Goal: Register for event/course

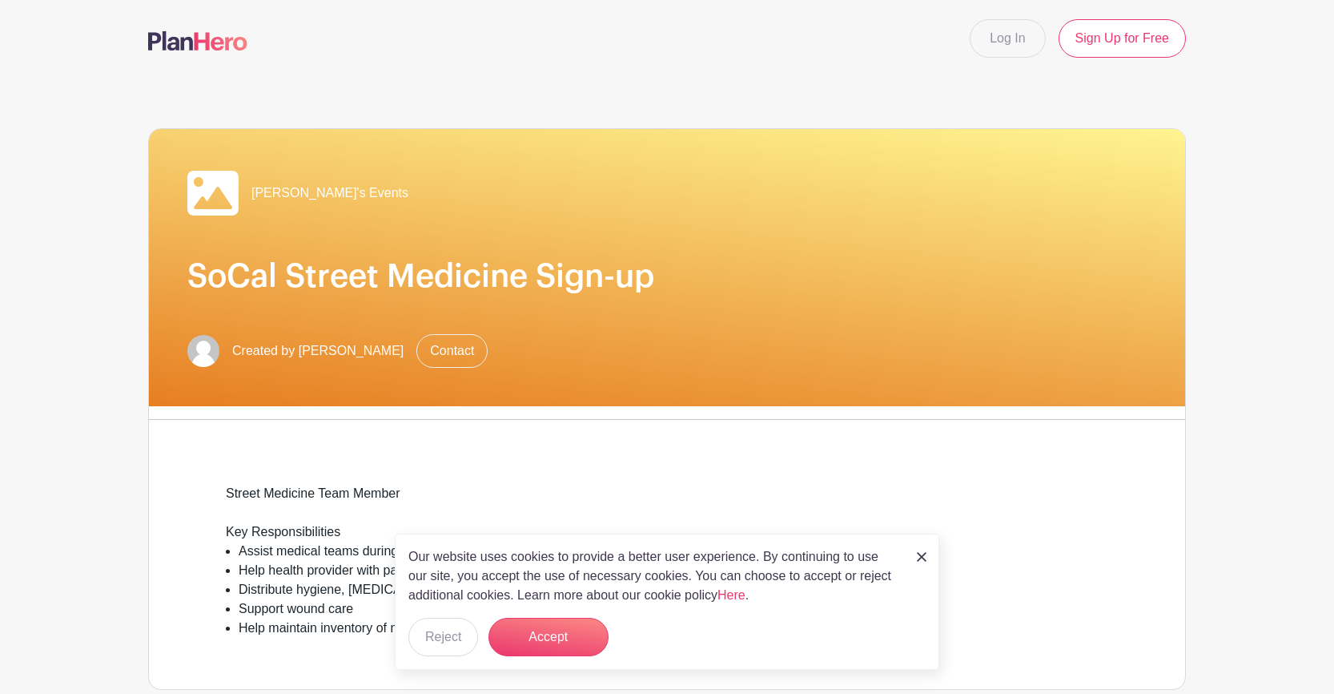
scroll to position [14, 0]
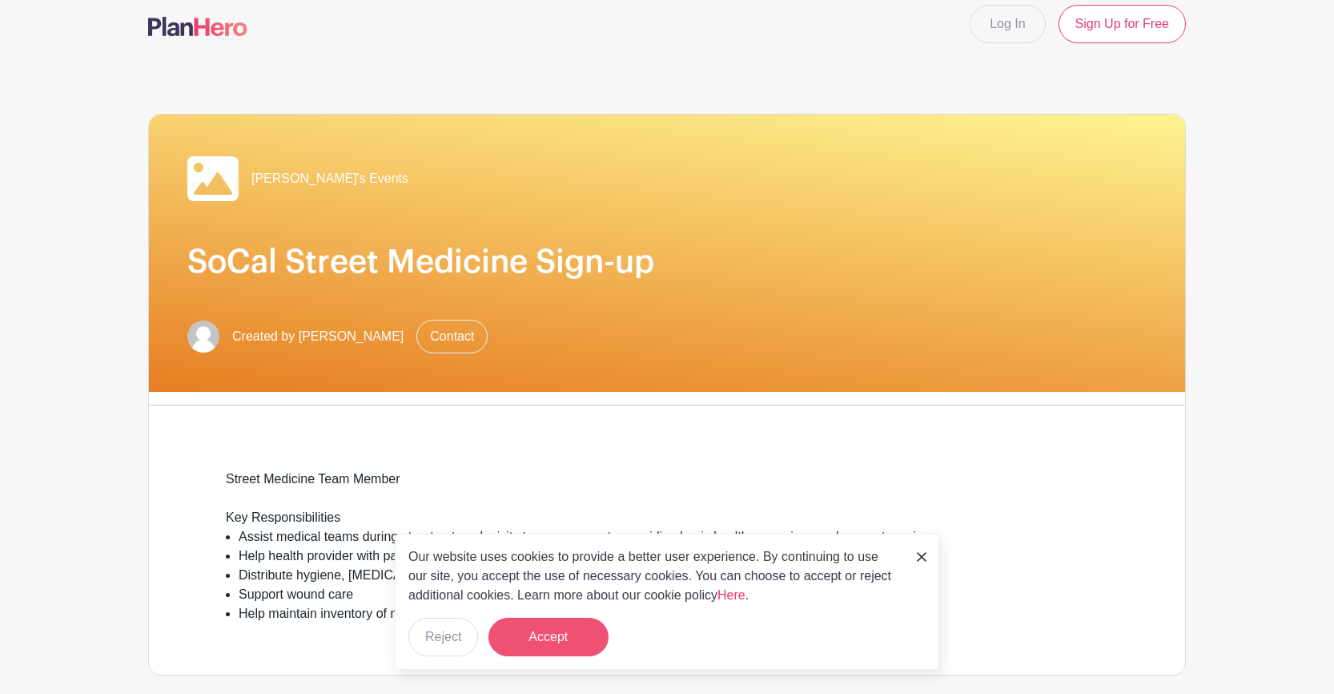
click at [554, 629] on button "Accept" at bounding box center [549, 636] width 120 height 38
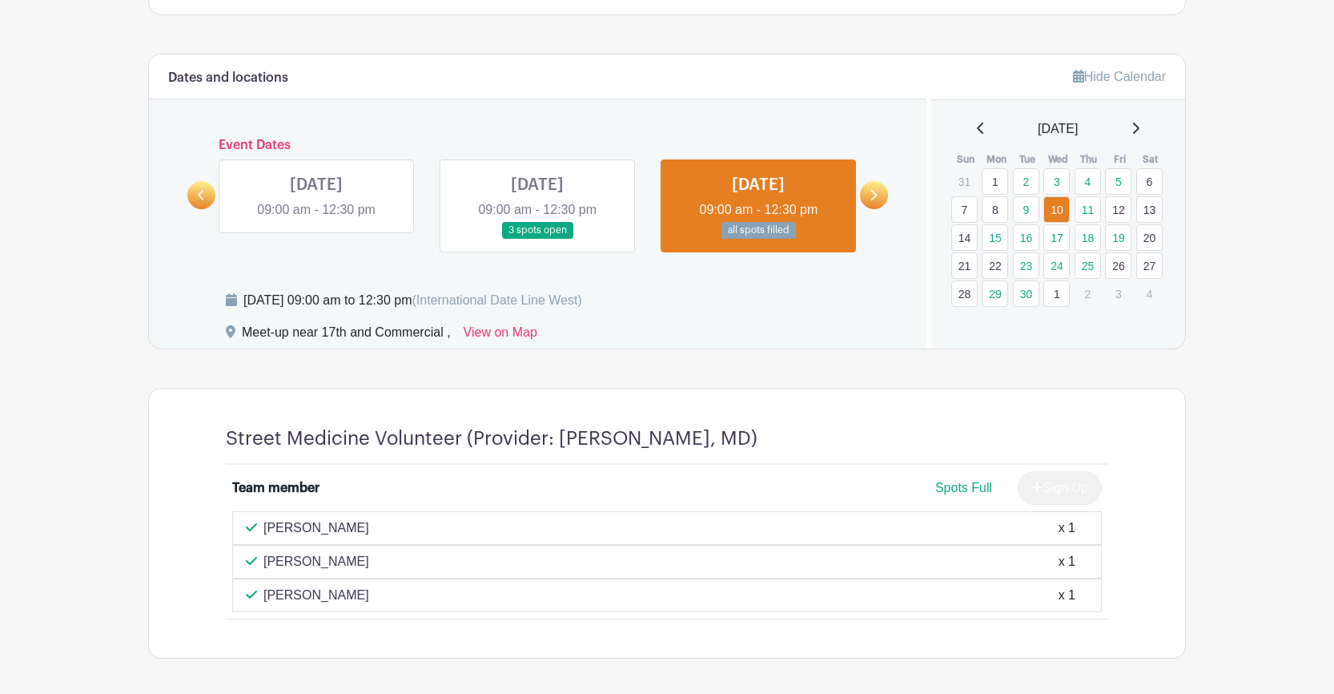
scroll to position [522, 0]
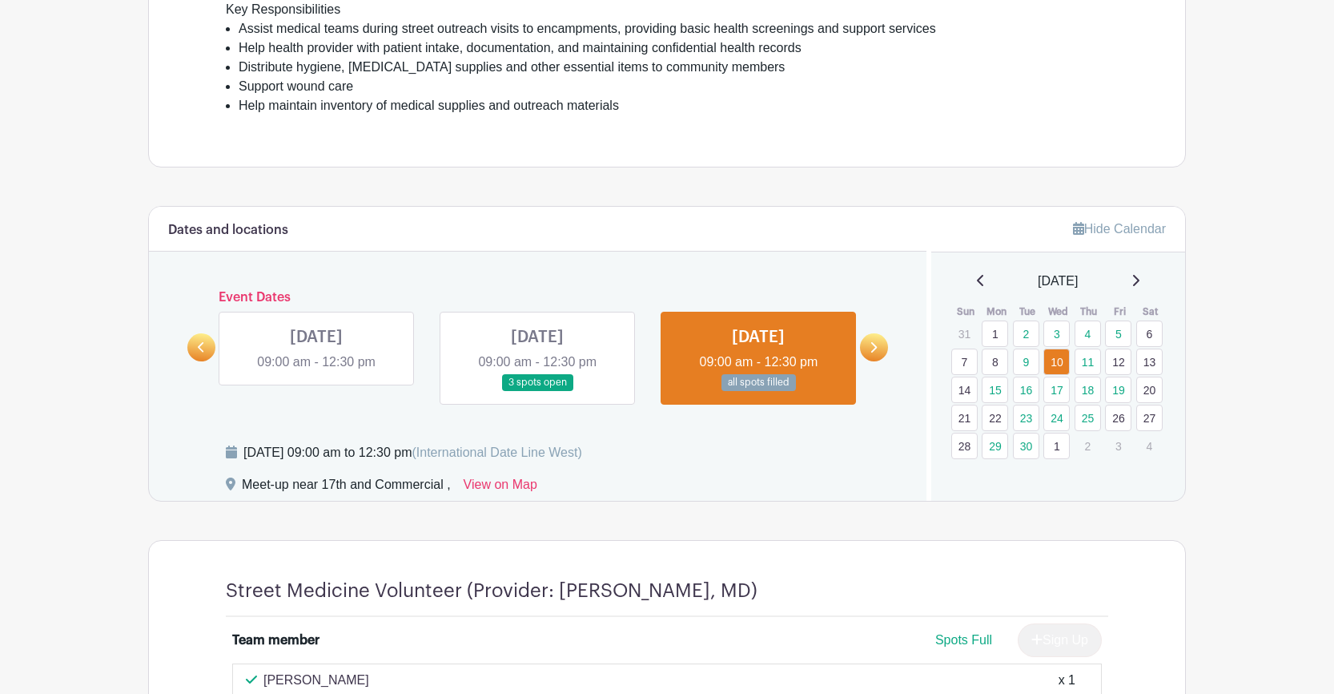
click at [205, 347] on icon at bounding box center [201, 347] width 7 height 12
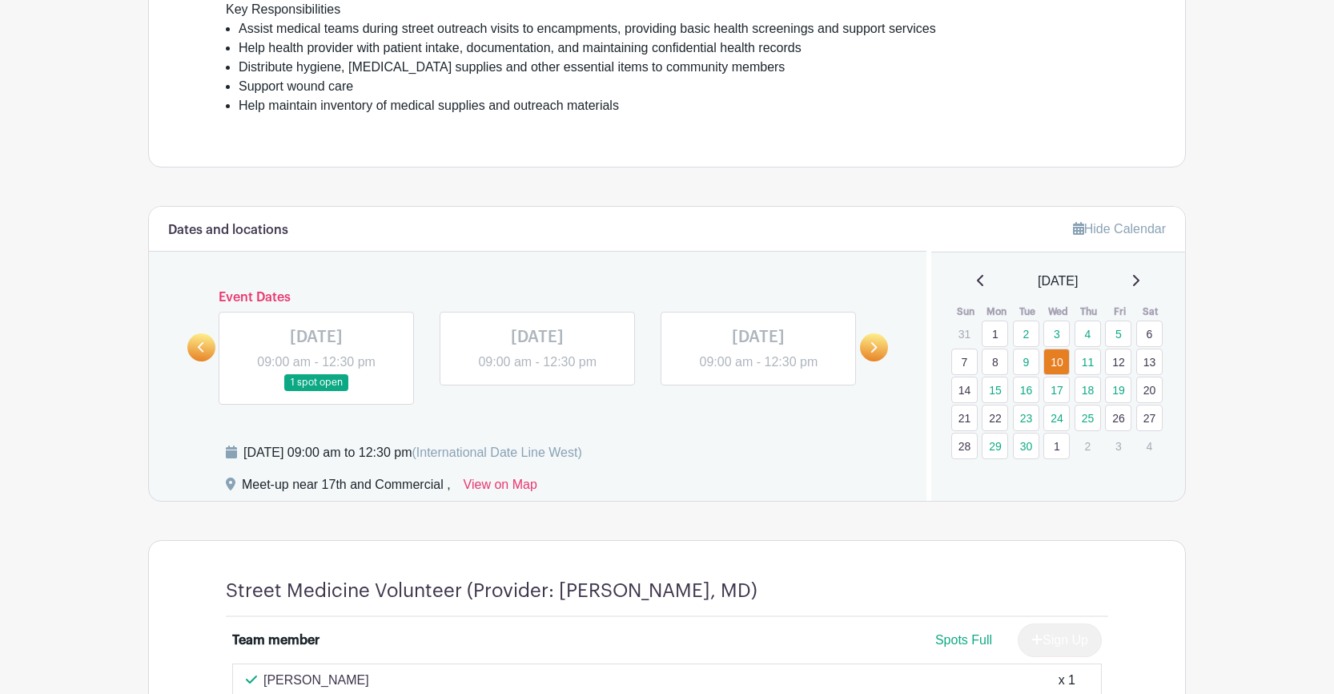
click at [872, 350] on icon at bounding box center [873, 347] width 7 height 12
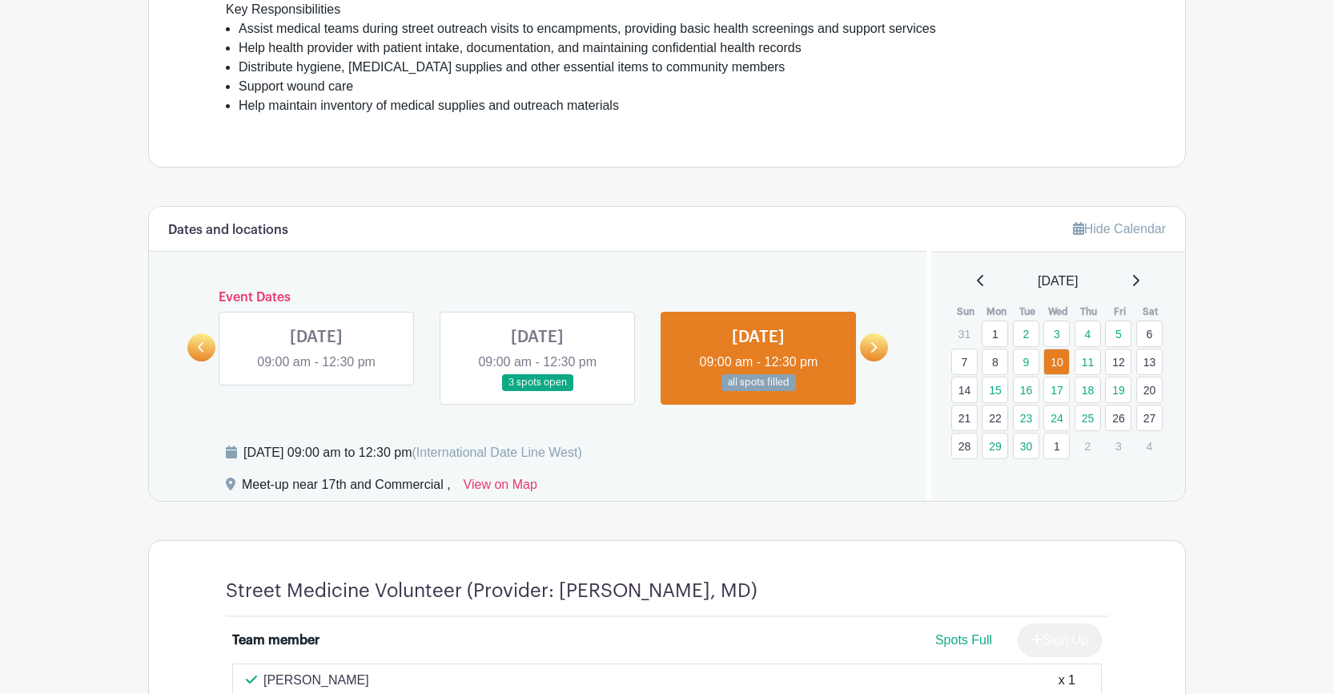
click at [316, 372] on link at bounding box center [316, 372] width 0 height 0
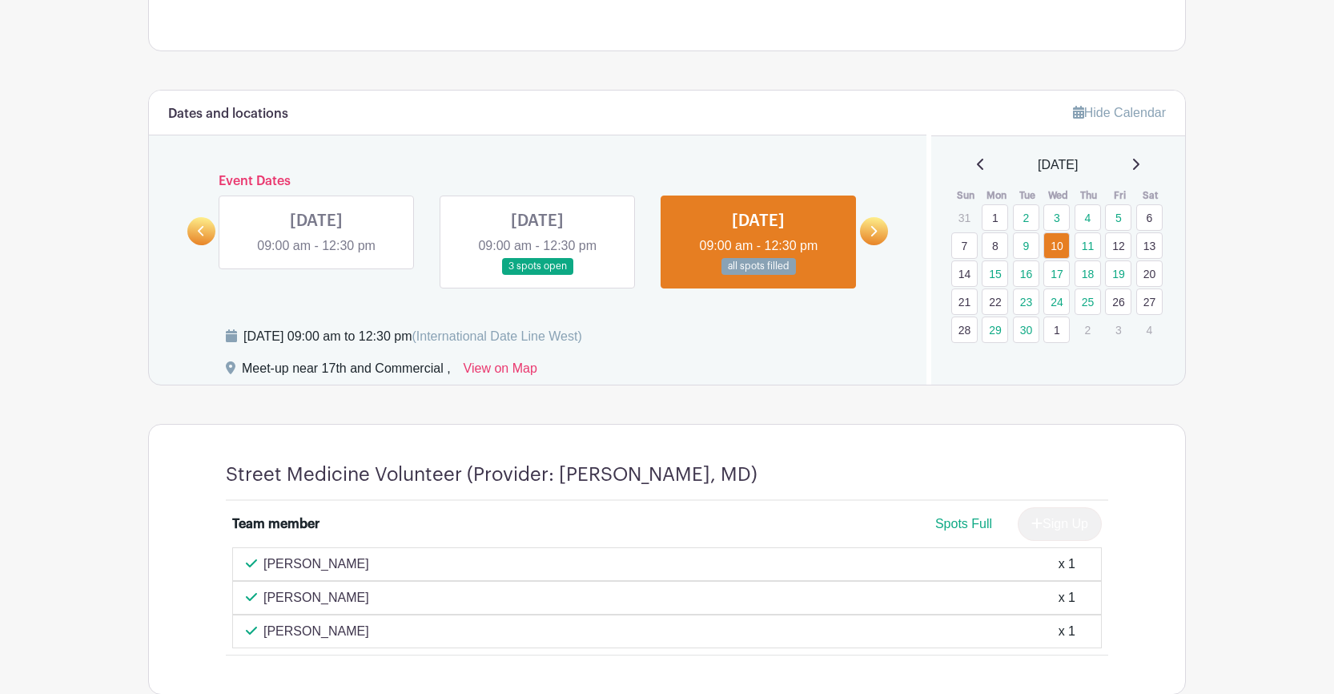
scroll to position [667, 0]
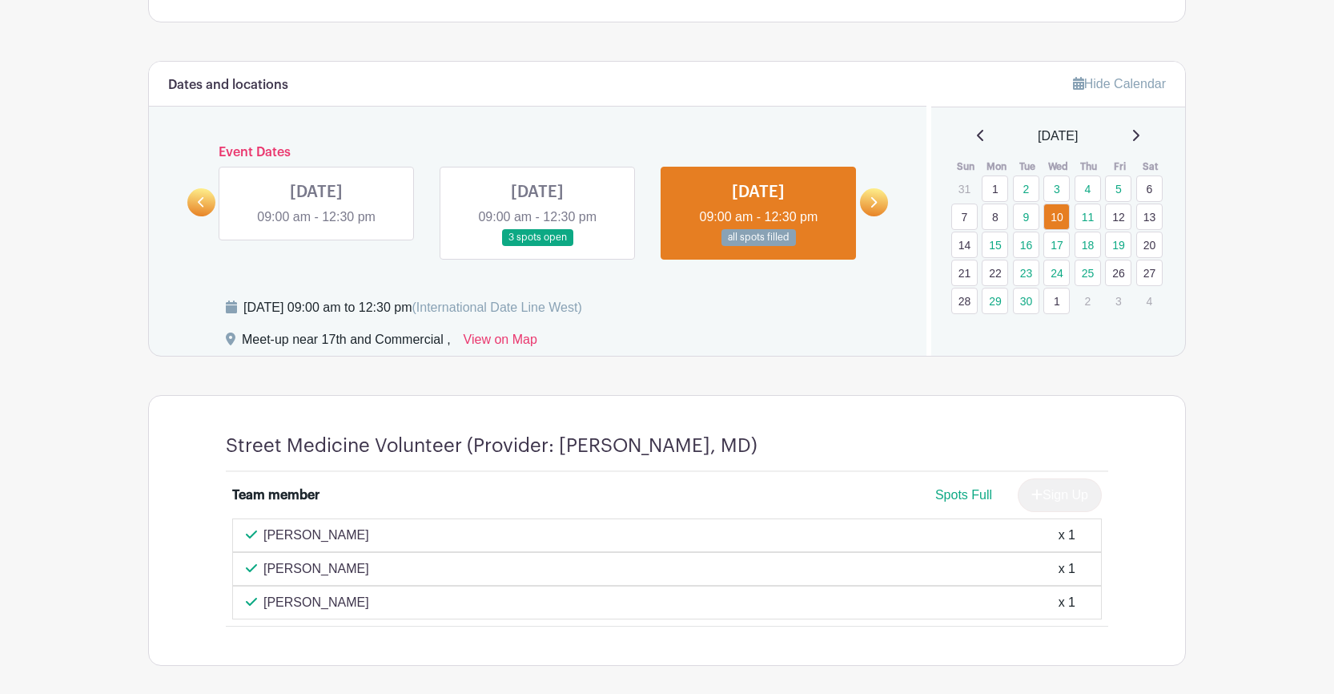
click at [537, 246] on link at bounding box center [537, 246] width 0 height 0
click at [879, 208] on link at bounding box center [874, 202] width 28 height 28
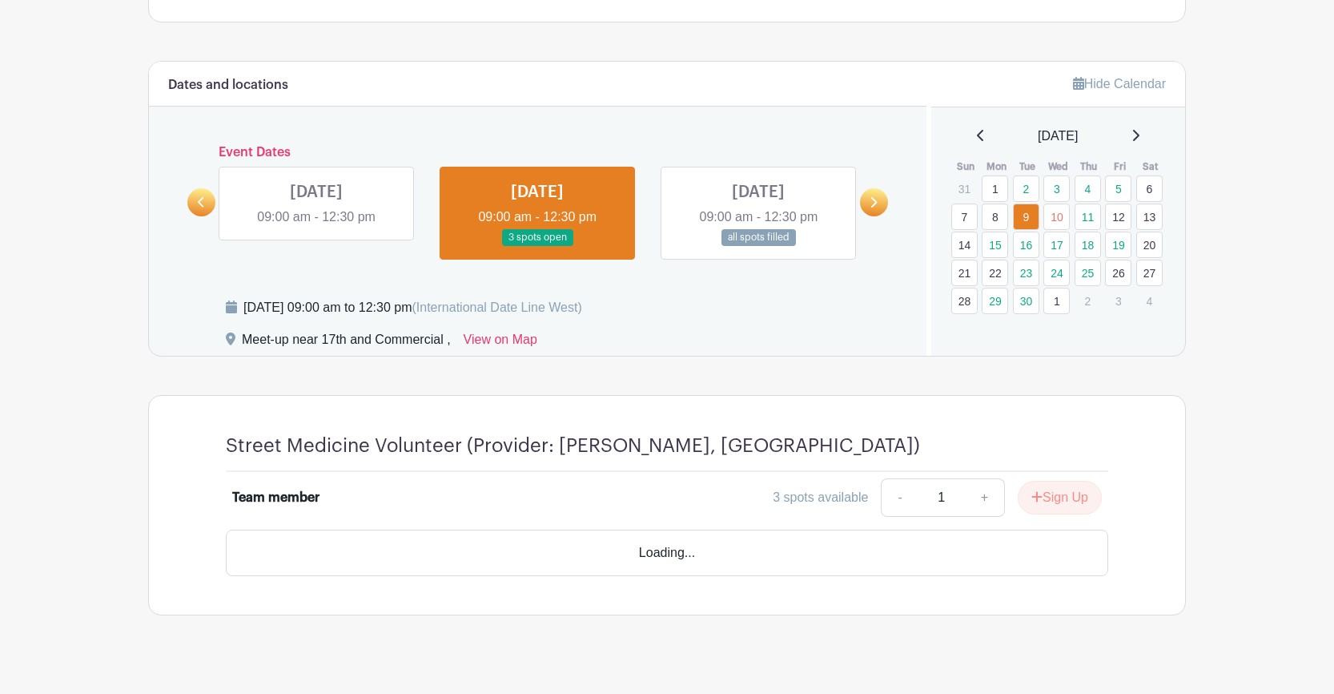
scroll to position [642, 0]
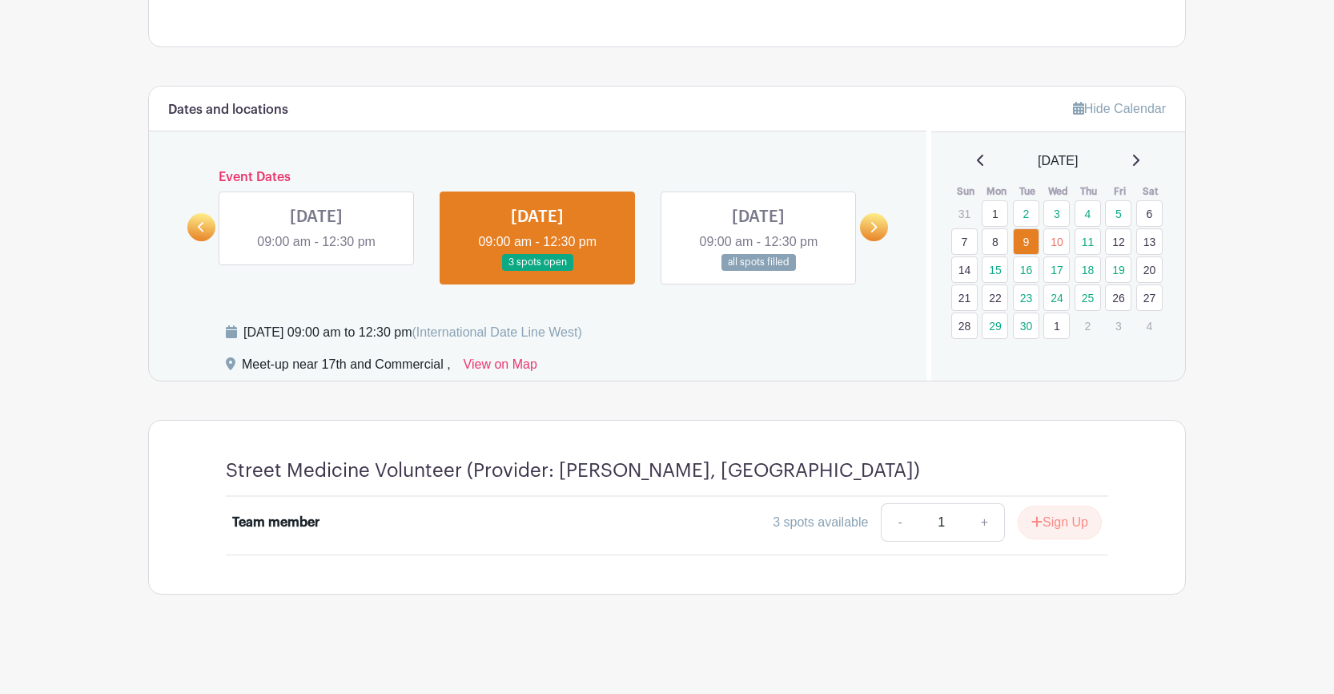
click at [869, 231] on link at bounding box center [874, 227] width 28 height 28
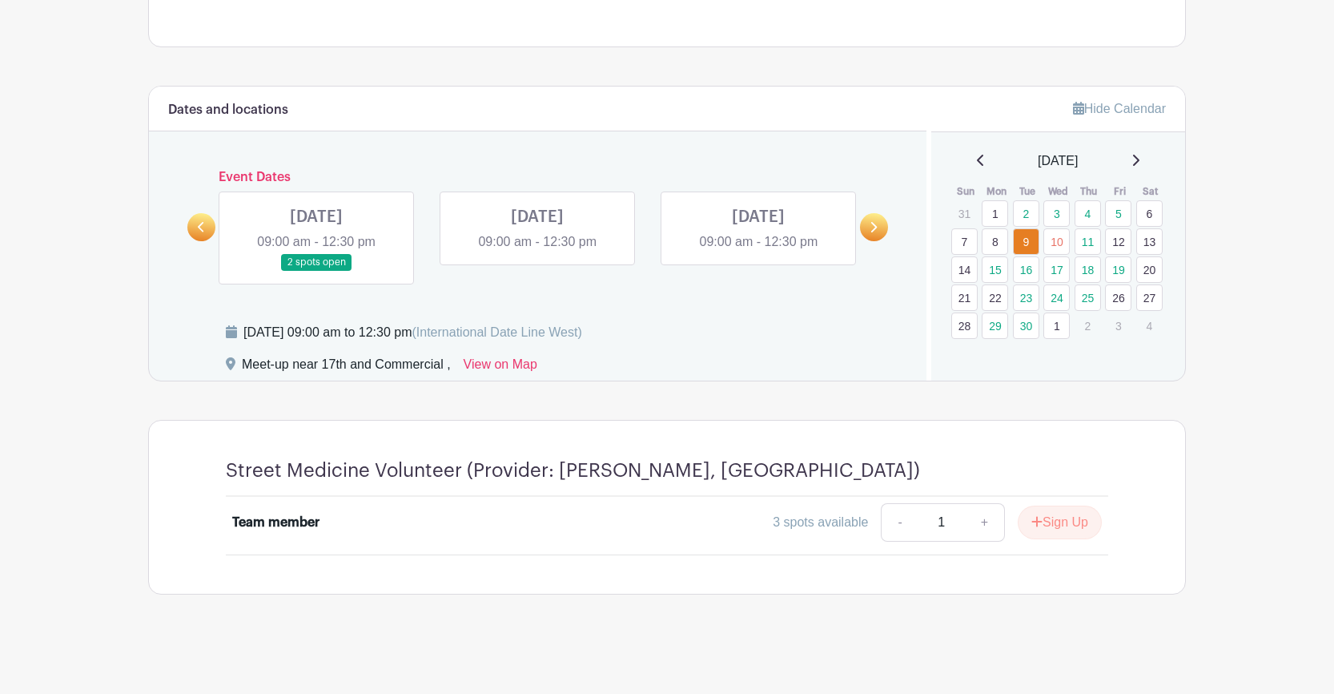
click at [869, 231] on link at bounding box center [874, 227] width 28 height 28
